Goal: Navigation & Orientation: Find specific page/section

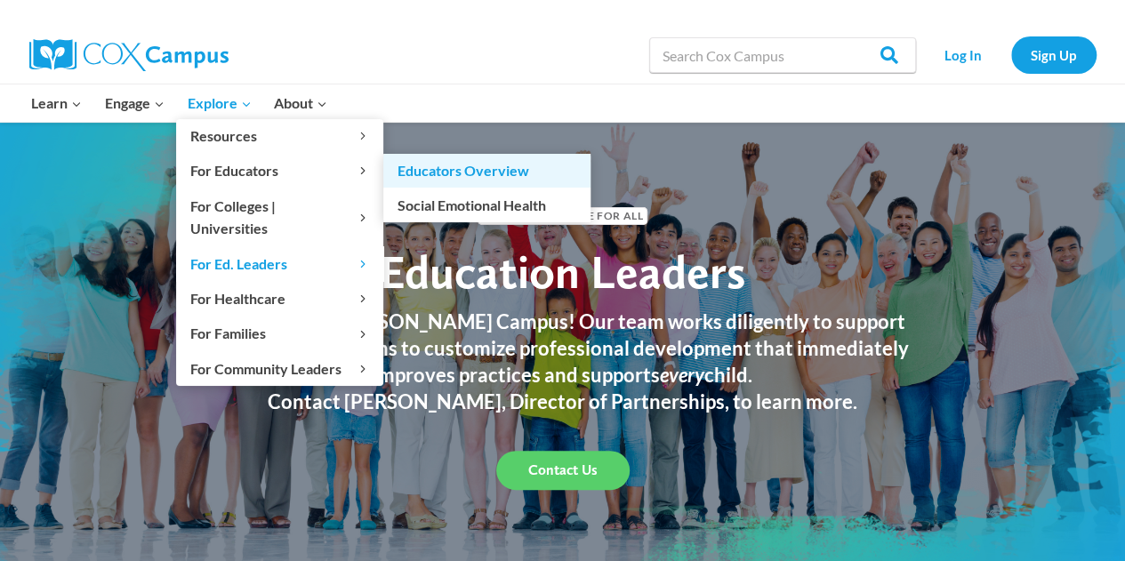
click at [421, 174] on link "Educators Overview" at bounding box center [486, 171] width 207 height 34
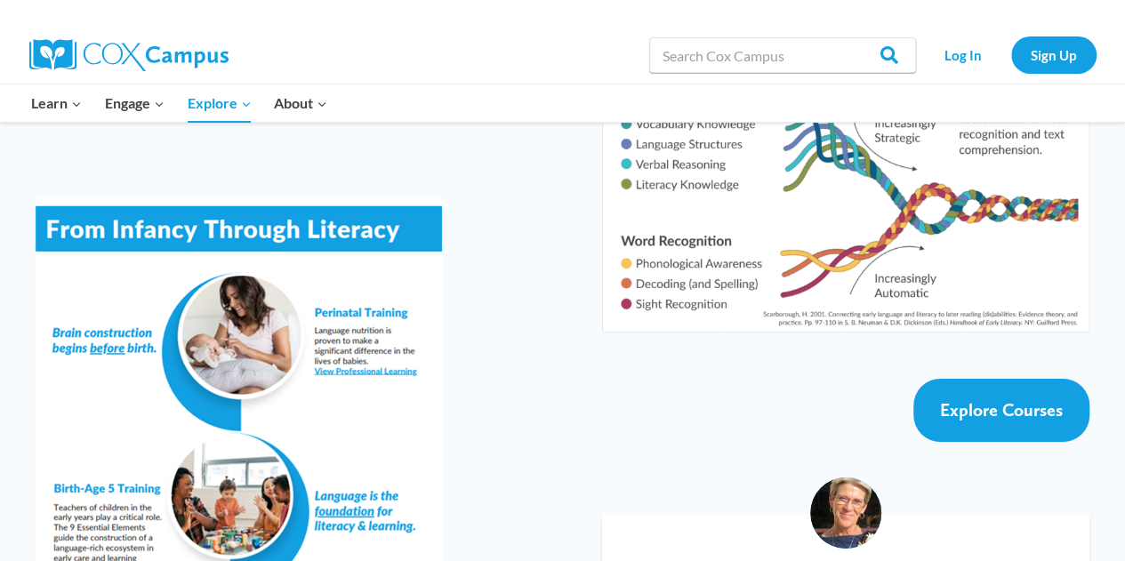
scroll to position [3190, 0]
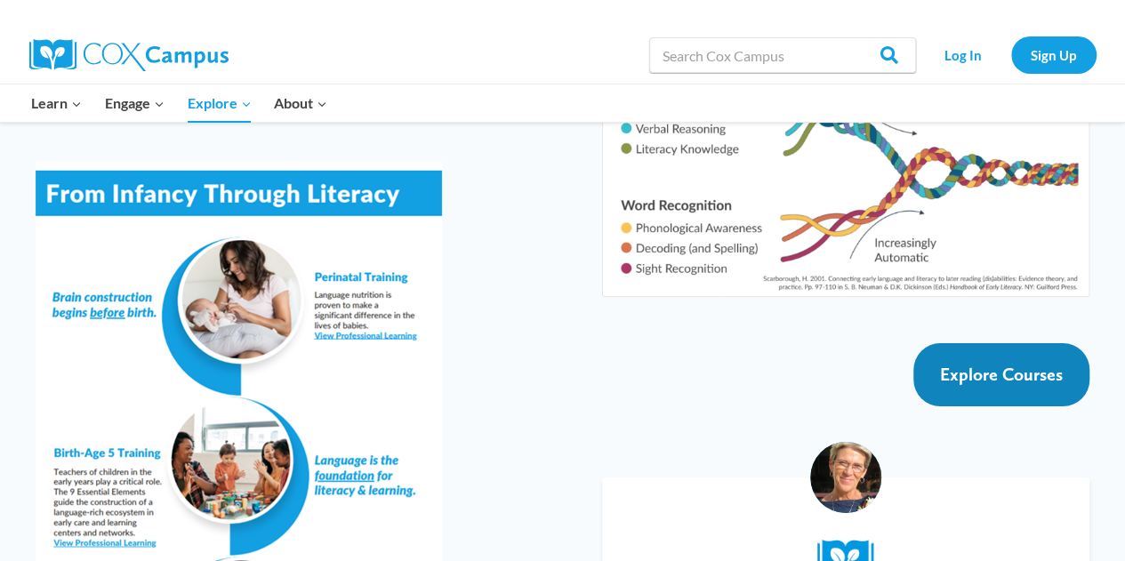
click at [998, 364] on span "Explore Courses" at bounding box center [1001, 374] width 123 height 21
